Goal: Information Seeking & Learning: Obtain resource

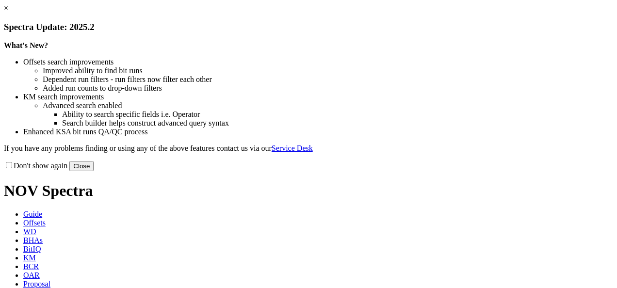
click at [8, 12] on link "×" at bounding box center [6, 8] width 4 height 8
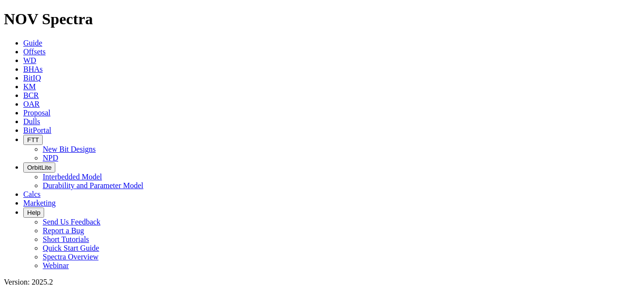
type input "Sabertooth"
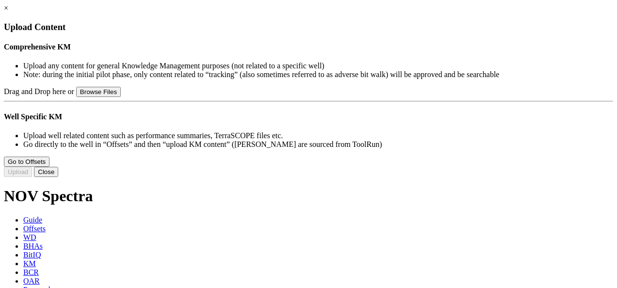
click at [8, 12] on link "×" at bounding box center [6, 8] width 4 height 8
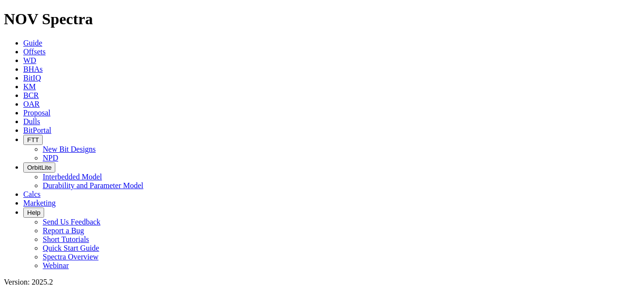
type input "S"
type input "technical sabertooth Summary"
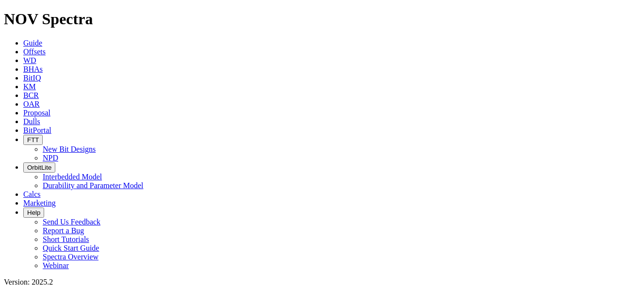
drag, startPoint x: 230, startPoint y: 51, endPoint x: 180, endPoint y: 51, distance: 49.0
drag, startPoint x: 148, startPoint y: 48, endPoint x: 113, endPoint y: 56, distance: 36.4
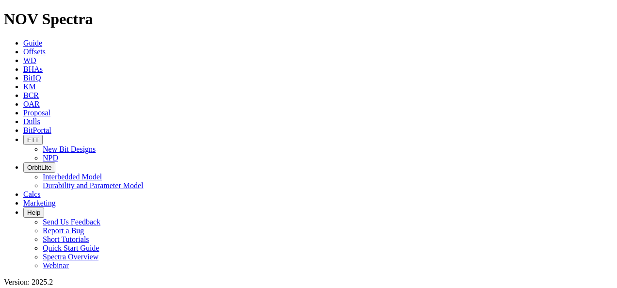
drag, startPoint x: 143, startPoint y: 51, endPoint x: 99, endPoint y: 51, distance: 43.7
type input "sabertooth Blade by blade"
drag, startPoint x: 213, startPoint y: 52, endPoint x: 146, endPoint y: 50, distance: 67.5
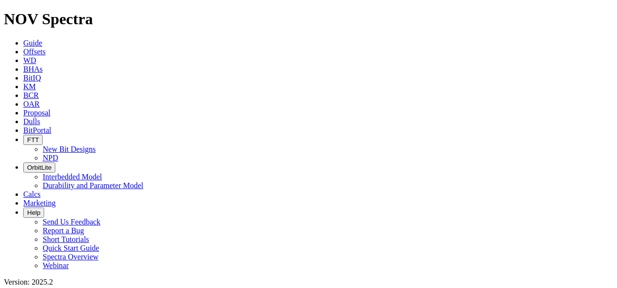
type input "sabertooth and chainsaw performance"
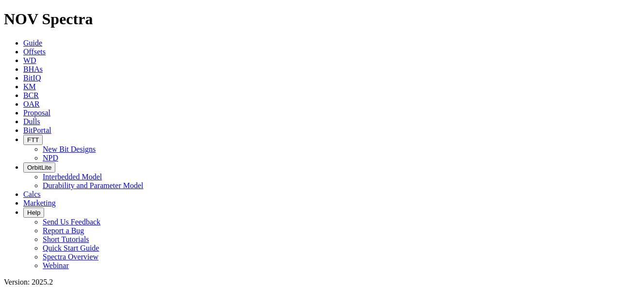
scroll to position [262, 0]
drag, startPoint x: 158, startPoint y: 51, endPoint x: 147, endPoint y: 51, distance: 11.2
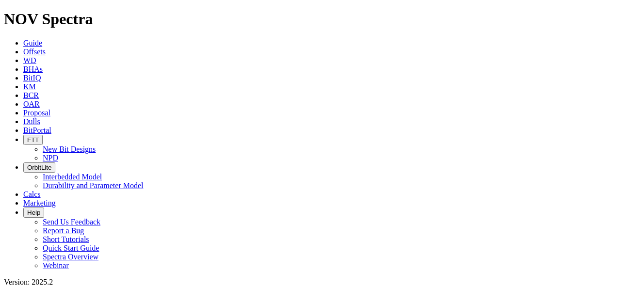
type input "sabertooth vs chainsaw performance"
drag, startPoint x: 247, startPoint y: 49, endPoint x: 148, endPoint y: 43, distance: 99.6
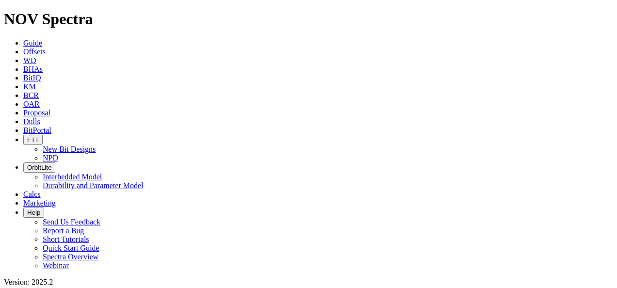
type input "sabertooth presentation"
